Goal: Task Accomplishment & Management: Manage account settings

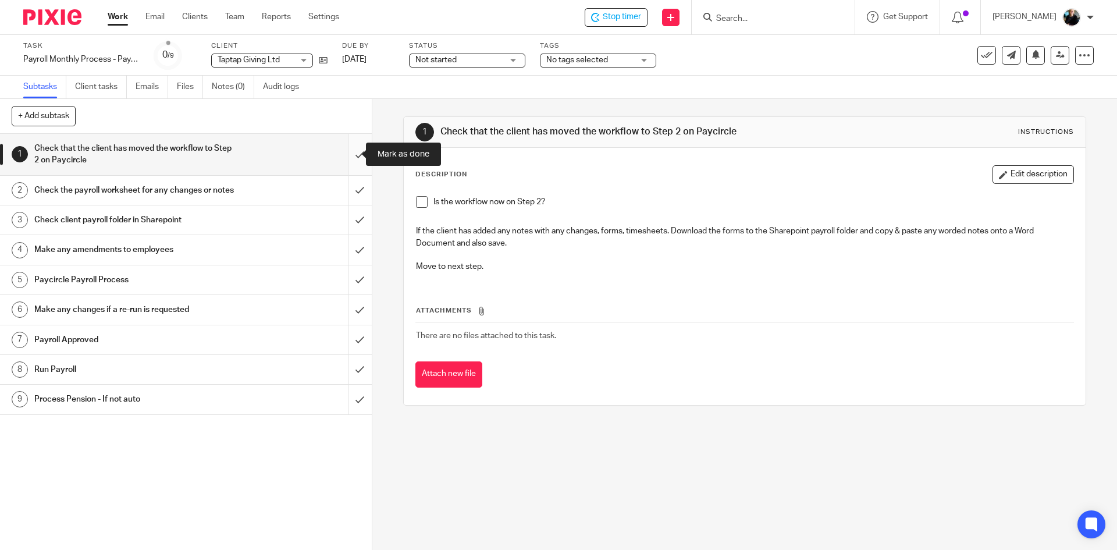
click at [352, 156] on input "submit" at bounding box center [186, 154] width 372 height 41
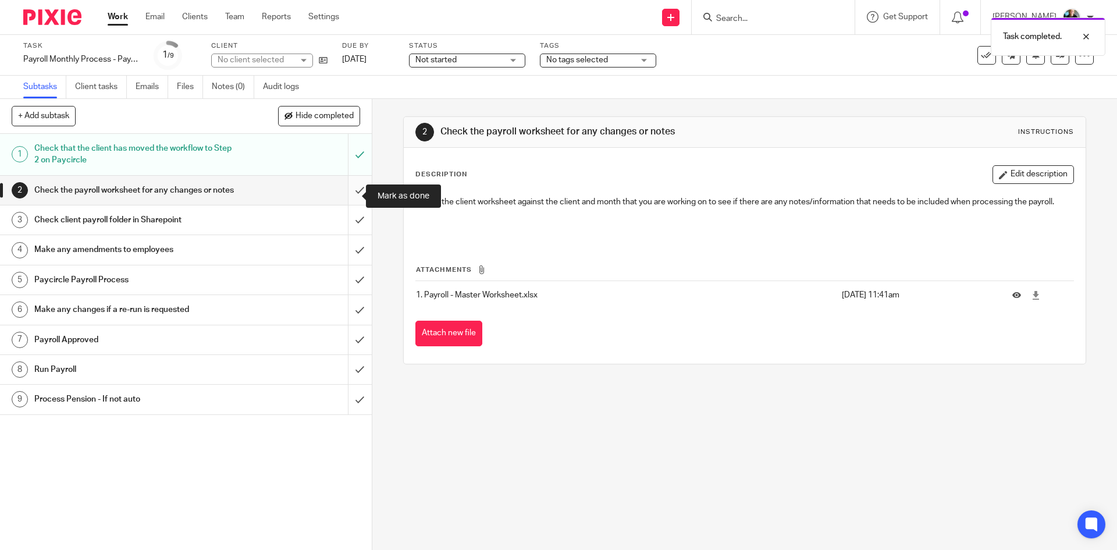
click at [352, 194] on input "submit" at bounding box center [186, 190] width 372 height 29
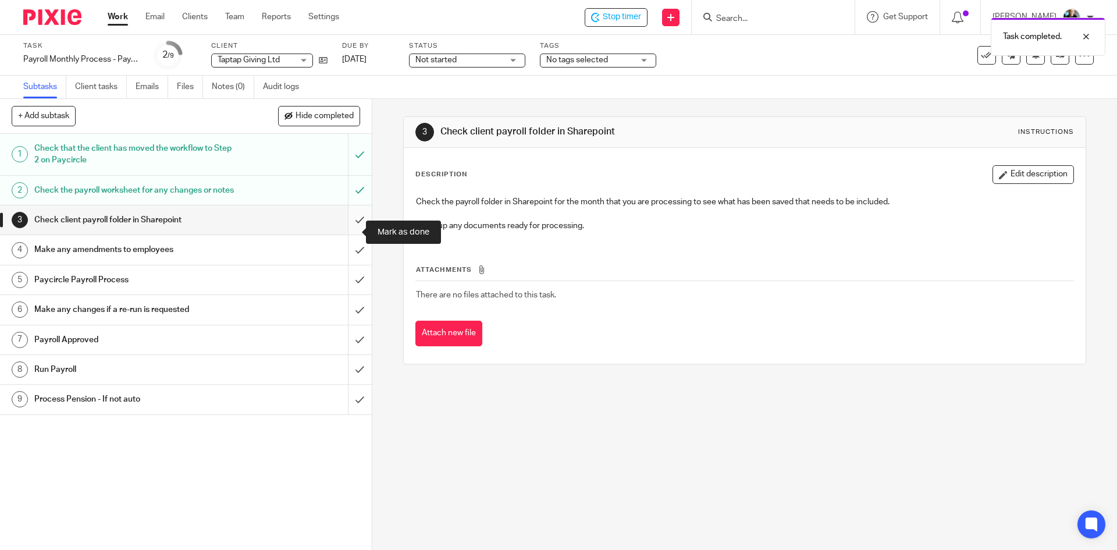
click at [348, 234] on input "submit" at bounding box center [186, 219] width 372 height 29
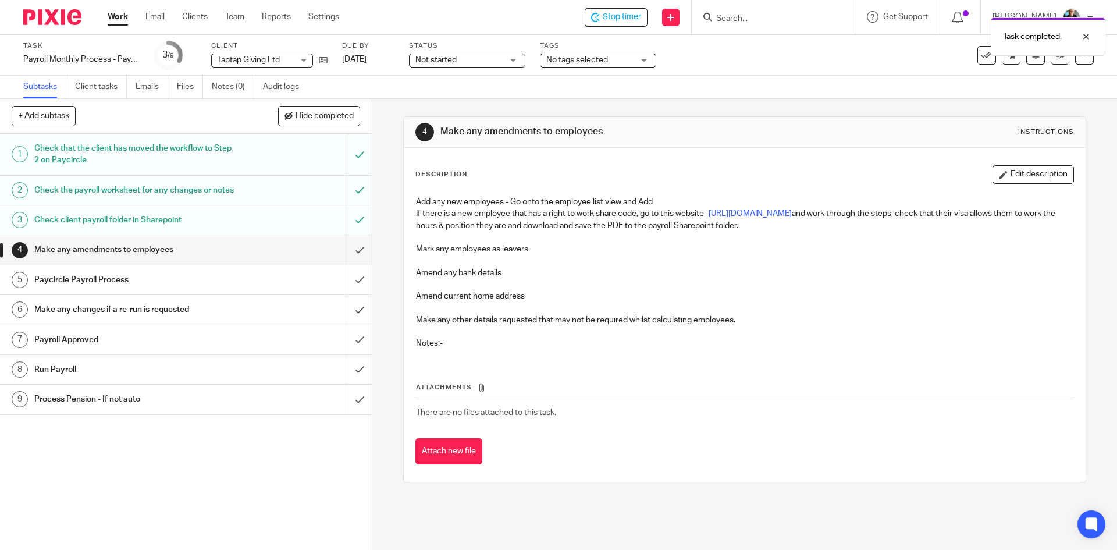
click at [618, 19] on div "Task completed." at bounding box center [831, 34] width 547 height 44
click at [622, 19] on div "Task completed." at bounding box center [831, 34] width 547 height 44
click at [775, 17] on input "Search" at bounding box center [767, 19] width 105 height 10
click at [616, 21] on span "Stop timer" at bounding box center [622, 17] width 38 height 12
click at [764, 19] on input "Search" at bounding box center [767, 19] width 105 height 10
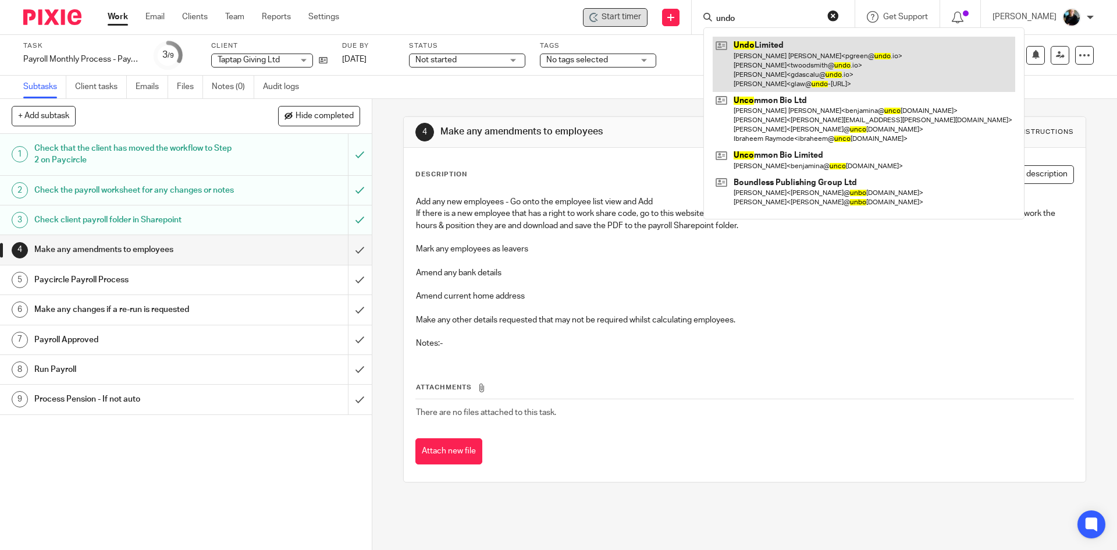
type input "undo"
click at [761, 65] on link at bounding box center [864, 64] width 302 height 55
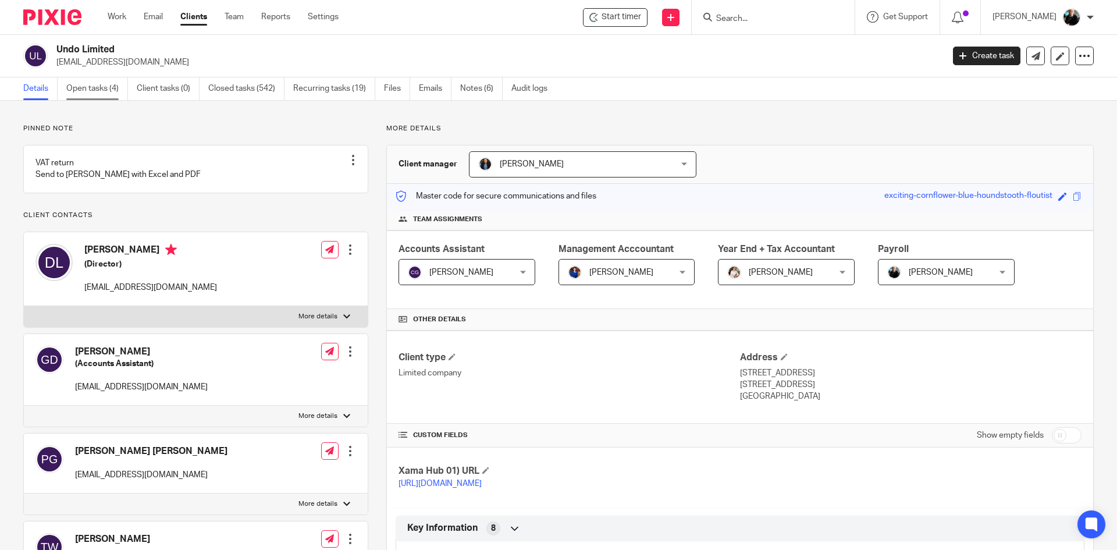
click at [91, 88] on link "Open tasks (4)" at bounding box center [97, 88] width 62 height 23
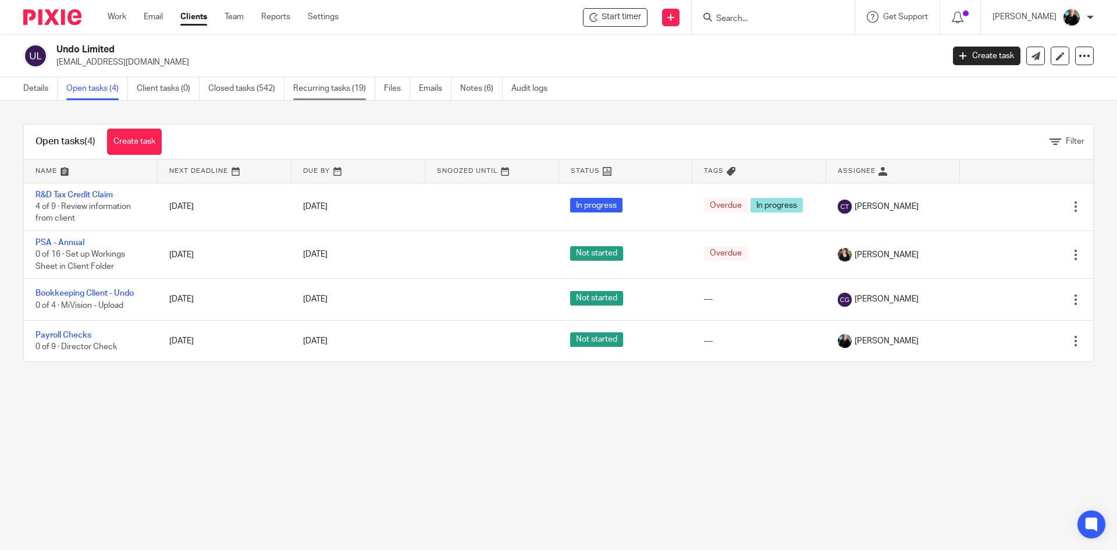
click at [331, 91] on link "Recurring tasks (19)" at bounding box center [334, 88] width 82 height 23
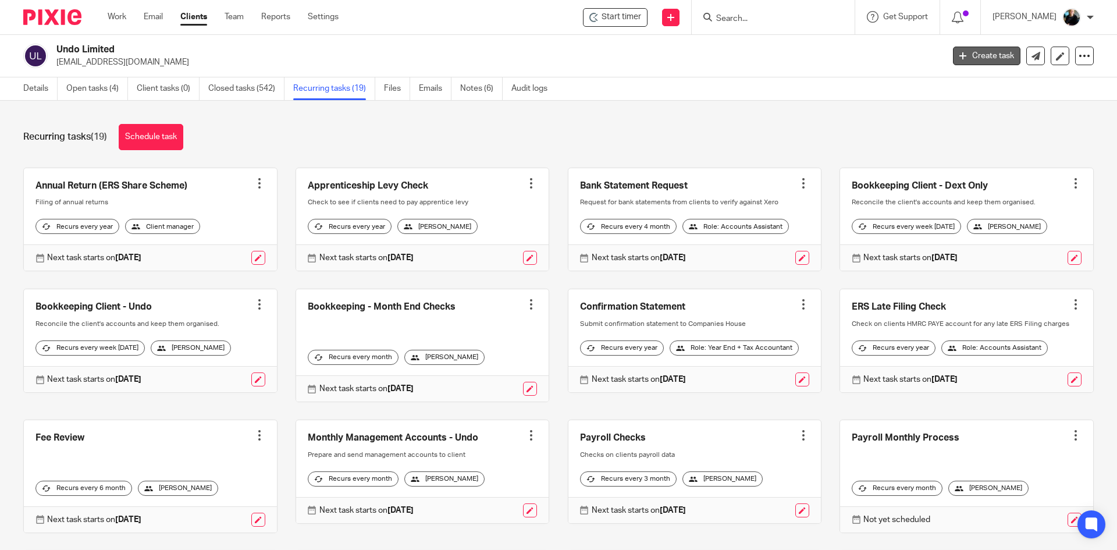
click at [975, 58] on link "Create task" at bounding box center [986, 56] width 67 height 19
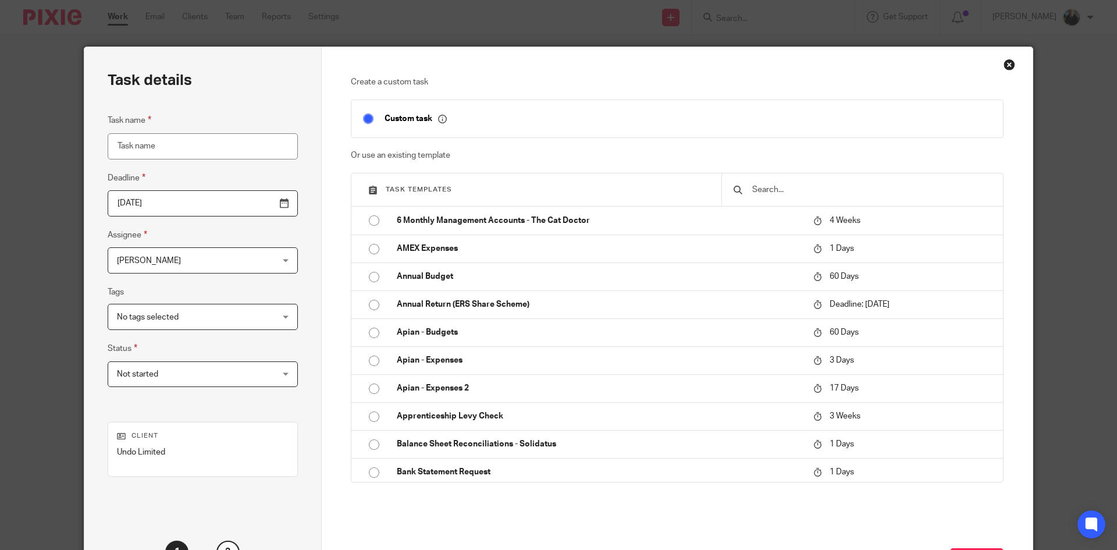
click at [758, 190] on input "text" at bounding box center [871, 189] width 240 height 13
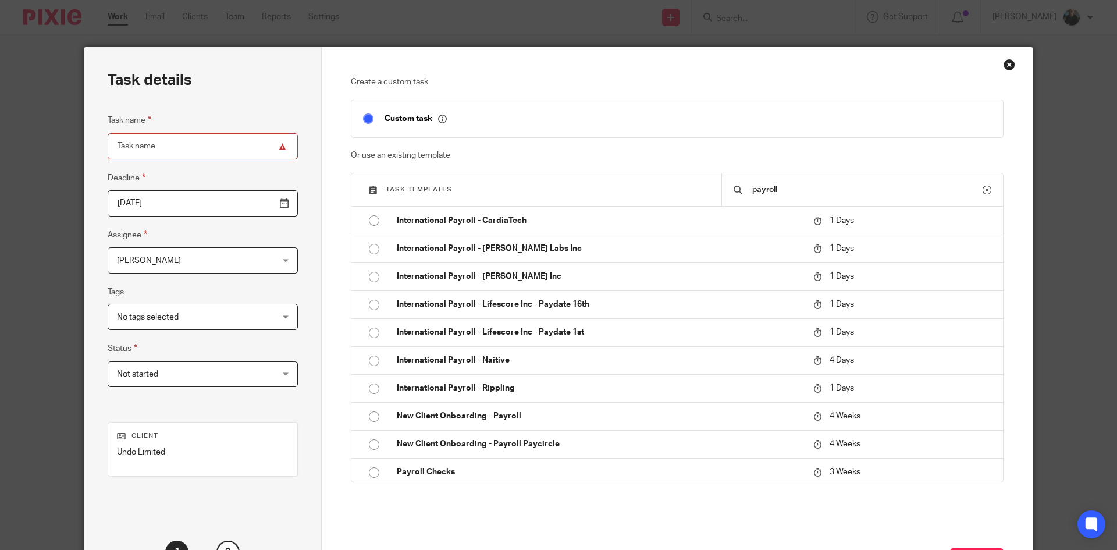
click at [802, 188] on input "payroll" at bounding box center [867, 189] width 232 height 13
click at [775, 182] on div "pay" at bounding box center [862, 189] width 282 height 33
click at [777, 195] on input "pay" at bounding box center [867, 189] width 232 height 13
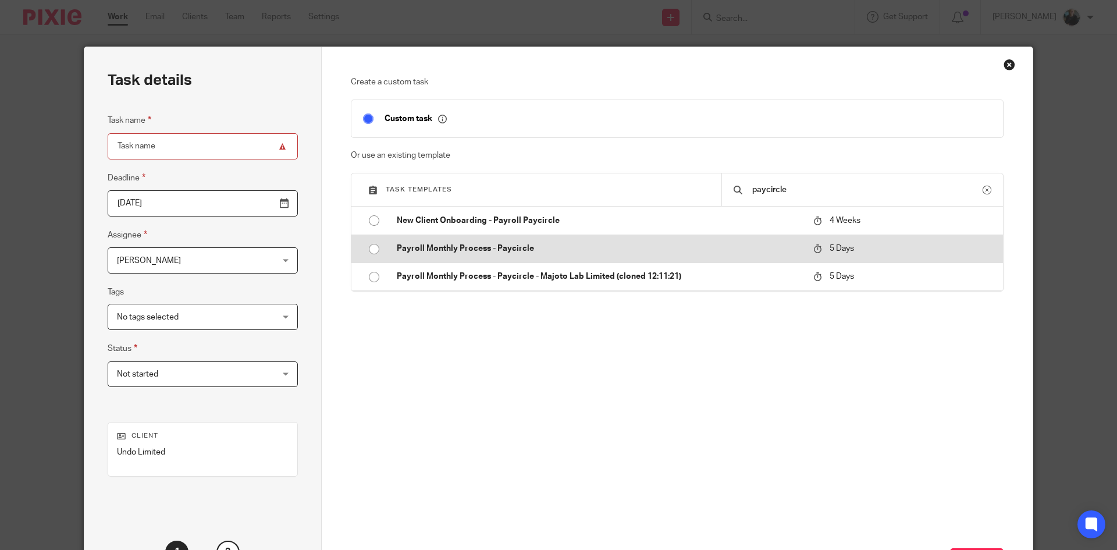
type input "paycircle"
click at [379, 246] on input "radio" at bounding box center [374, 249] width 22 height 22
type input "2025-09-23"
type input "Payroll Monthly Process - Paycircle"
checkbox input "false"
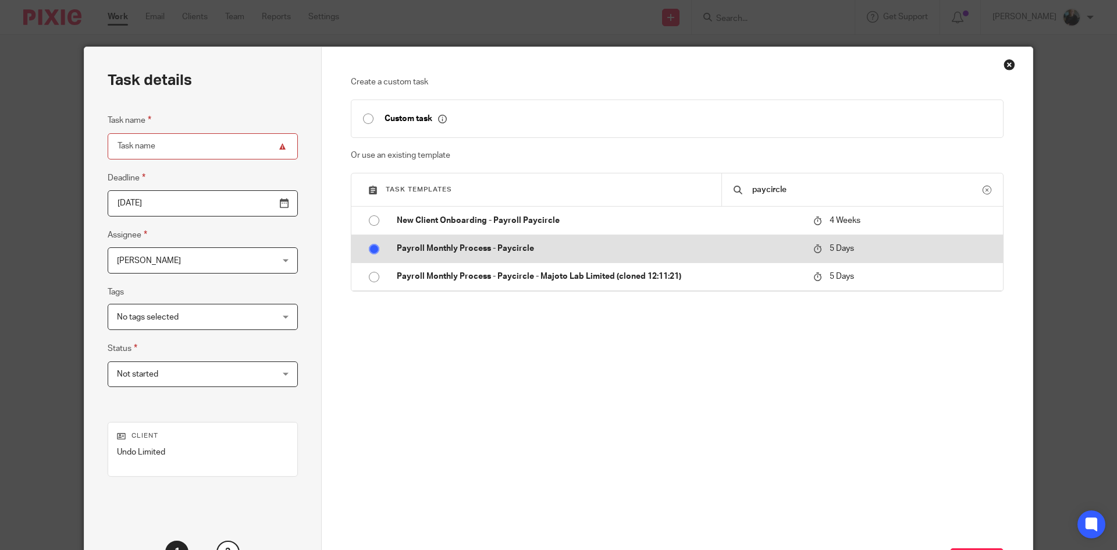
radio input "false"
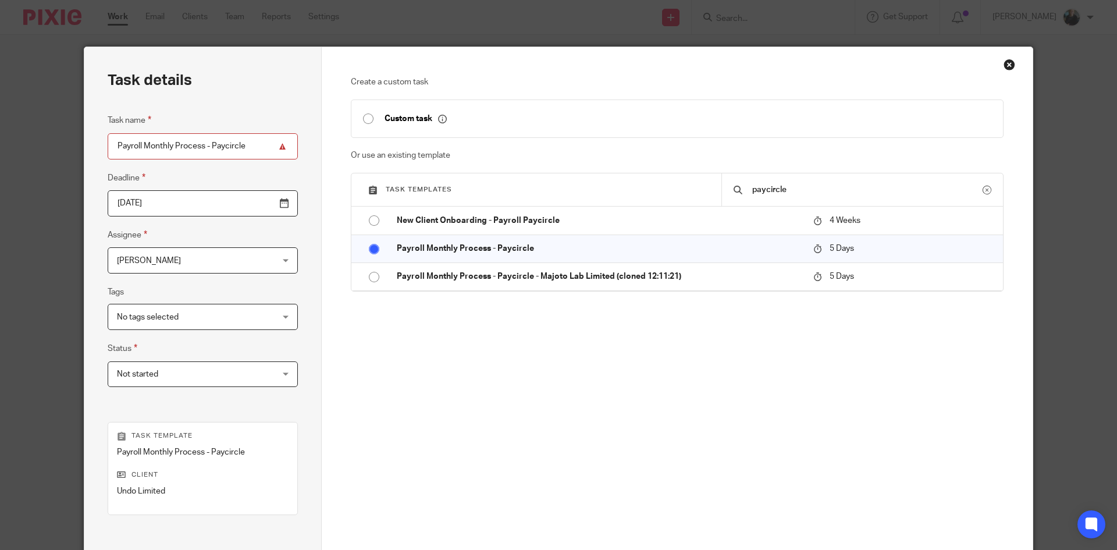
click at [258, 206] on input "2025-09-23" at bounding box center [203, 203] width 190 height 26
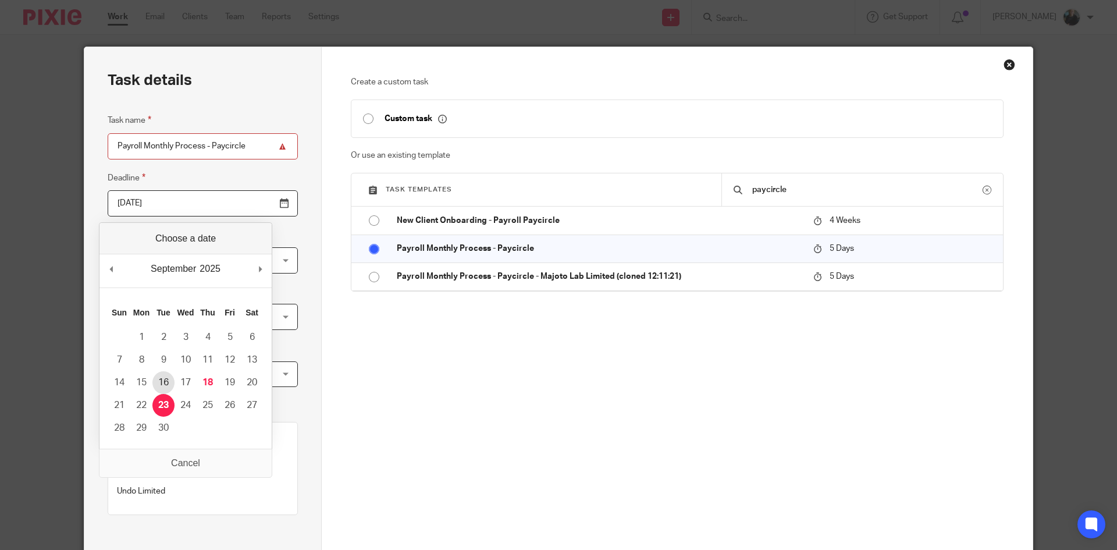
type input "2025-09-16"
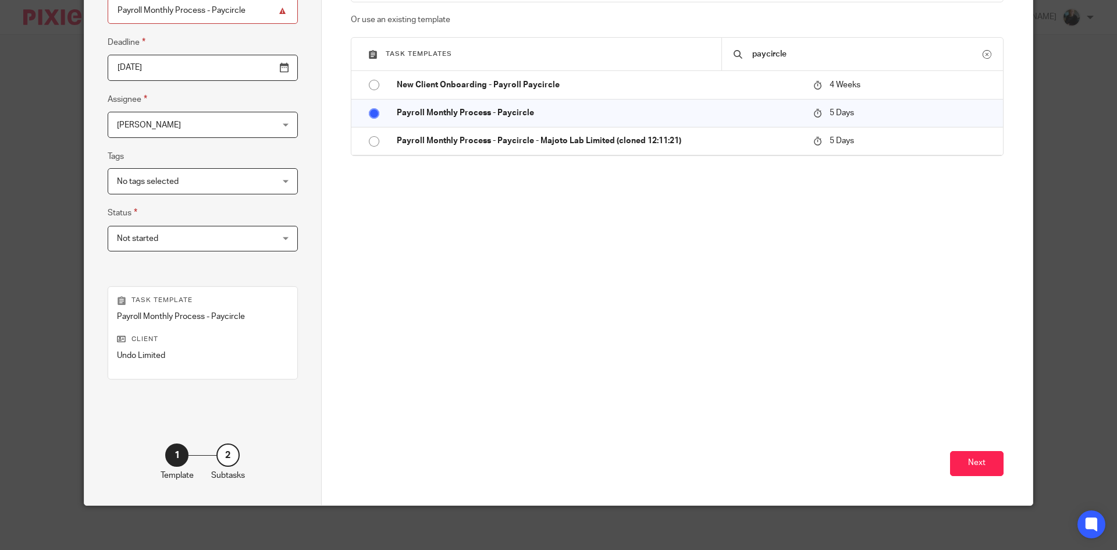
scroll to position [138, 0]
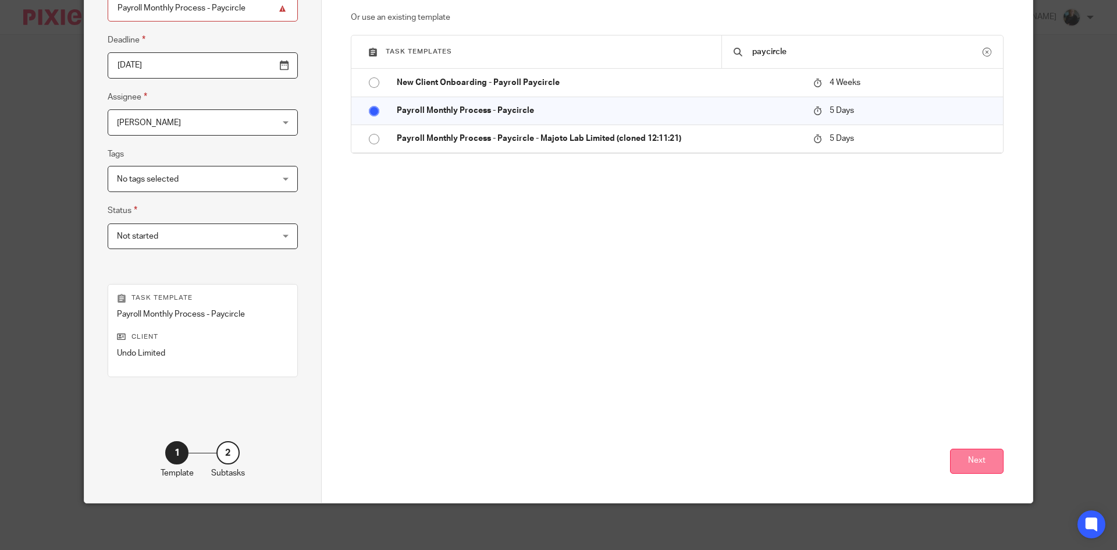
click at [983, 464] on button "Next" at bounding box center [977, 460] width 54 height 25
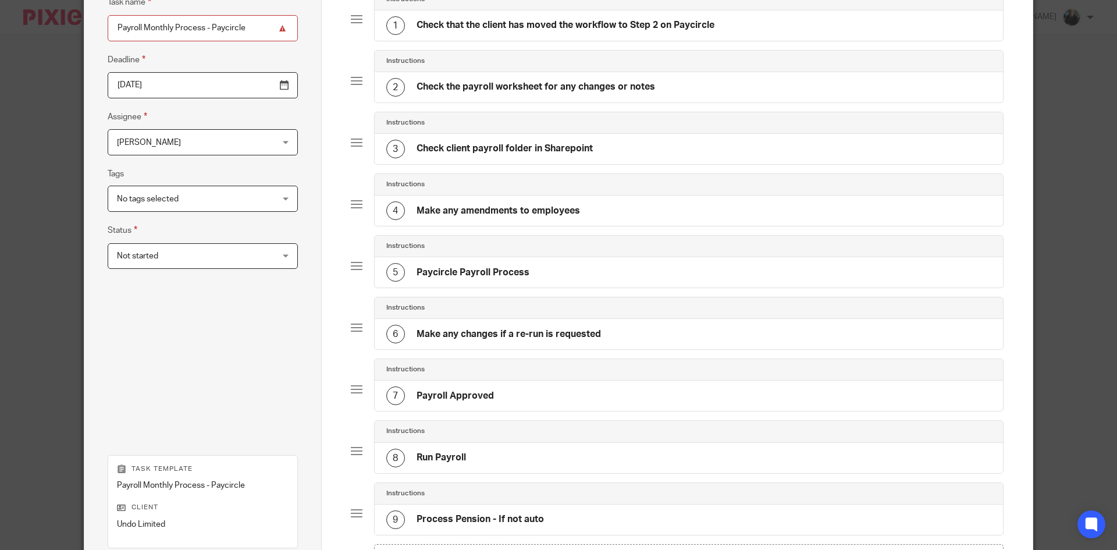
scroll to position [289, 0]
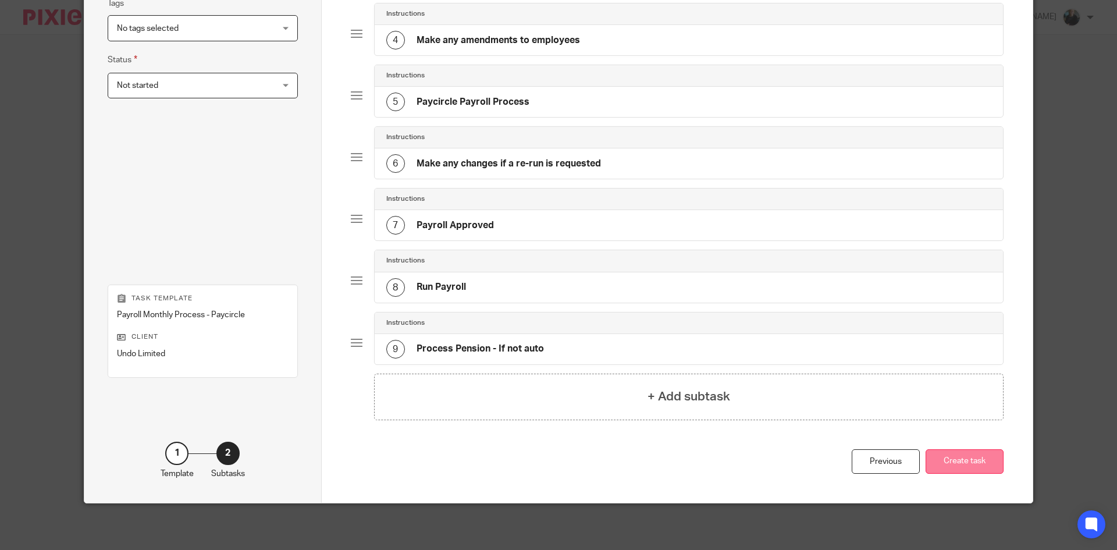
click at [965, 462] on button "Create task" at bounding box center [964, 461] width 78 height 25
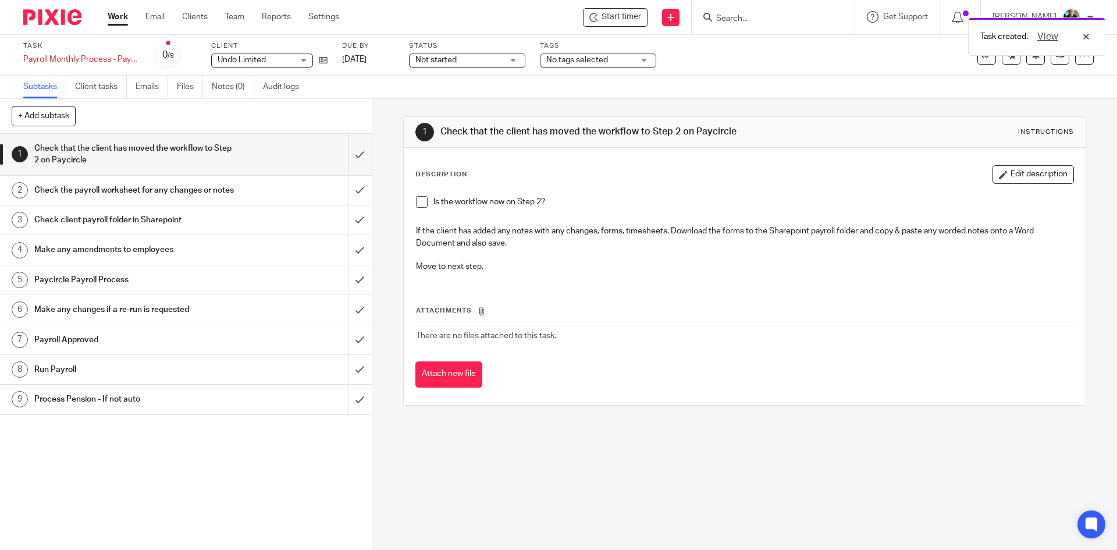
click at [626, 19] on div "Task created. View" at bounding box center [831, 34] width 547 height 44
click at [629, 16] on div "Task created. View" at bounding box center [831, 34] width 547 height 44
click at [638, 21] on span "Start timer" at bounding box center [621, 17] width 40 height 12
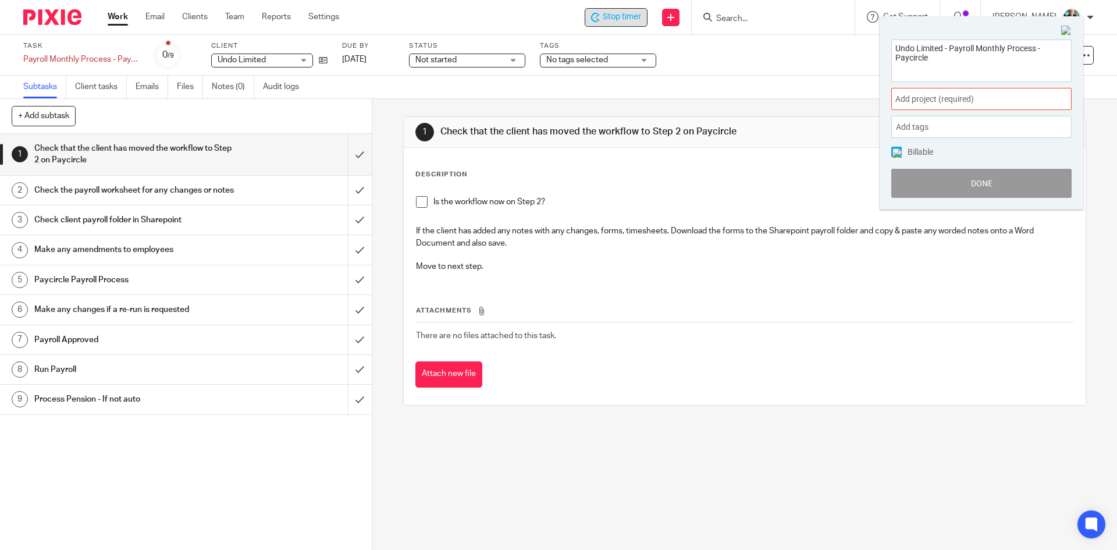
click at [963, 99] on span "Add project (required) :" at bounding box center [968, 99] width 147 height 12
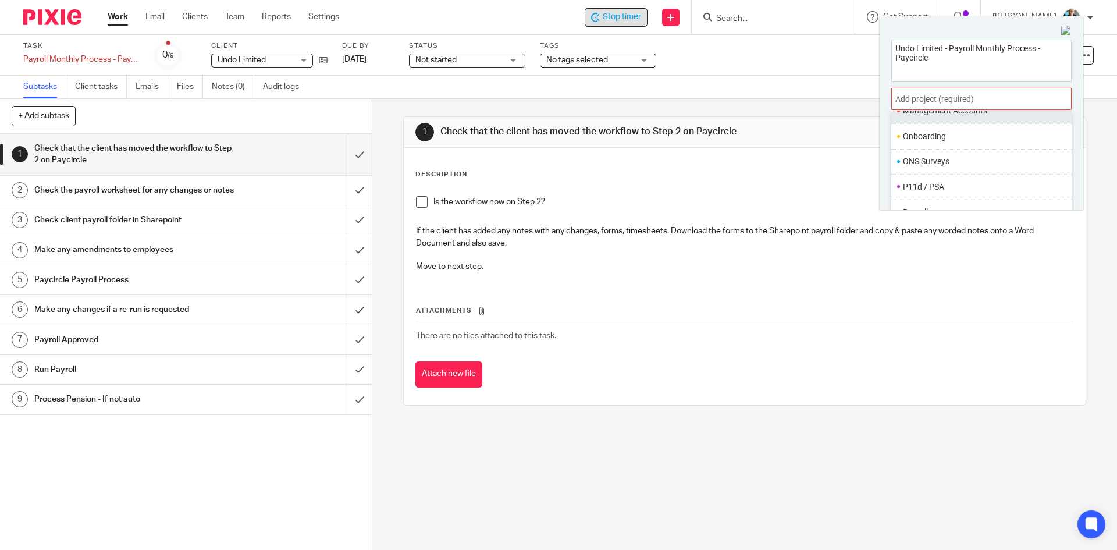
scroll to position [407, 0]
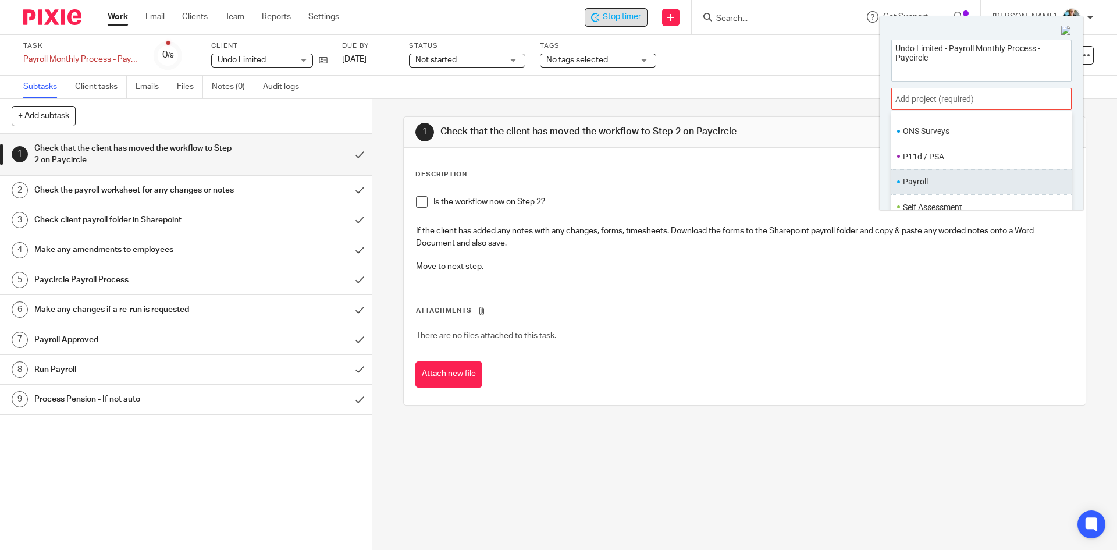
click at [936, 186] on li "Payroll" at bounding box center [979, 182] width 152 height 12
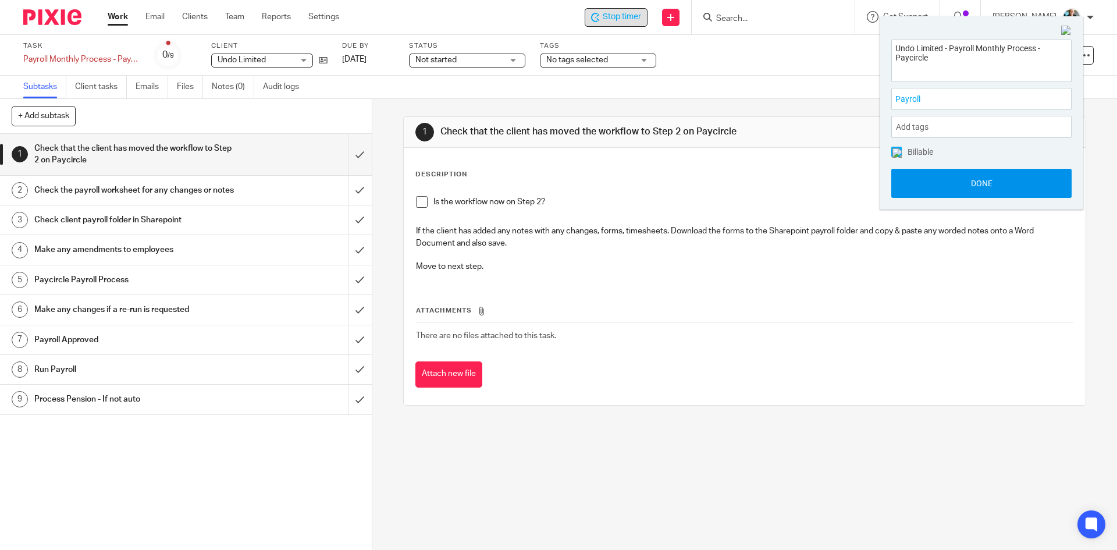
click at [936, 186] on button "Done" at bounding box center [981, 183] width 180 height 29
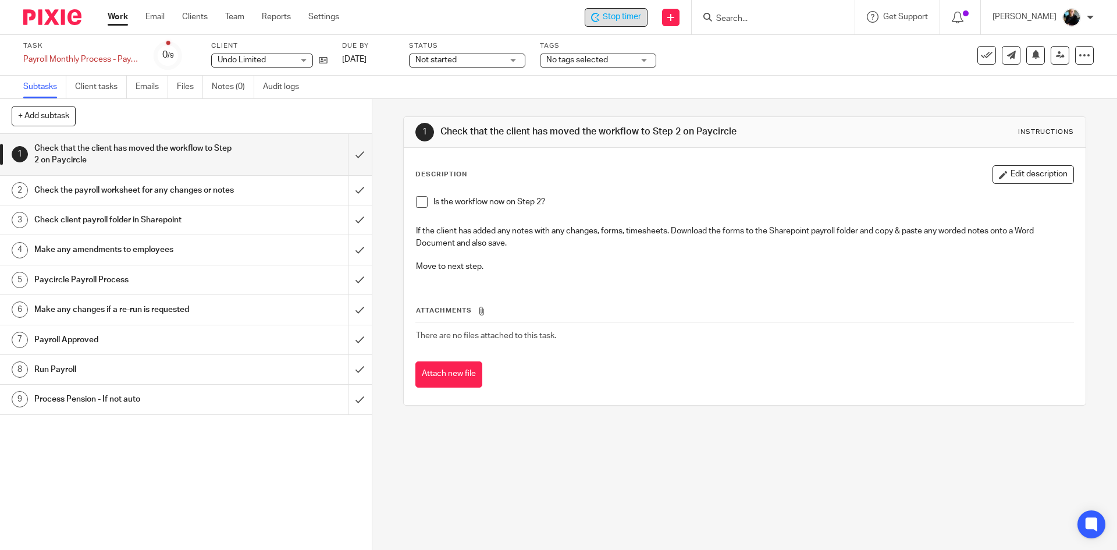
click at [614, 16] on span "Stop timer" at bounding box center [622, 17] width 38 height 12
